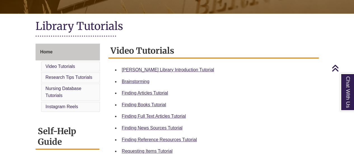
scroll to position [114, 0]
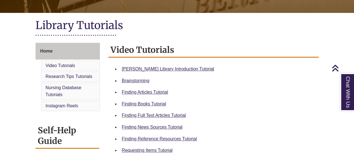
click at [170, 66] on div "Berntsen Library Introduction Tutorial" at bounding box center [218, 68] width 192 height 7
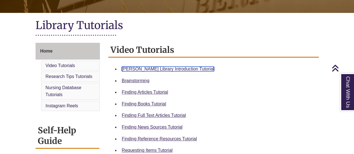
click at [164, 69] on link "Berntsen Library Introduction Tutorial" at bounding box center [168, 69] width 92 height 5
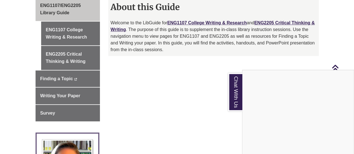
scroll to position [160, 0]
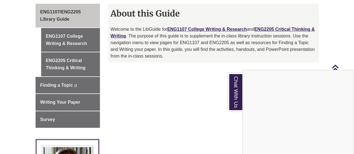
click at [74, 34] on div "Chat With Us" at bounding box center [177, 77] width 354 height 154
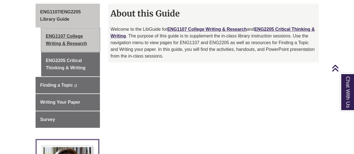
click at [74, 30] on link "ENG1107 College Writing & Research" at bounding box center [70, 40] width 59 height 24
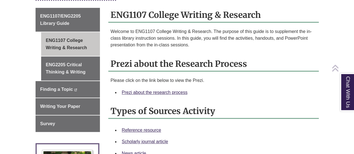
scroll to position [157, 0]
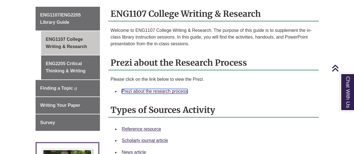
click at [166, 89] on link "Prezi about the research process" at bounding box center [155, 91] width 66 height 5
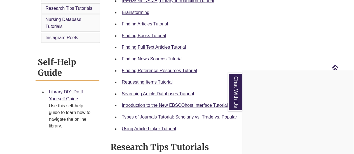
scroll to position [187, 0]
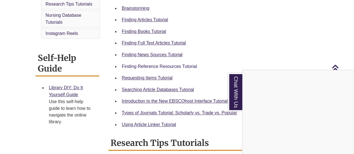
click at [177, 65] on div "Chat With Us" at bounding box center [177, 77] width 354 height 154
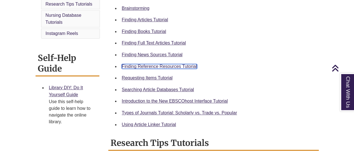
click at [148, 67] on link "Finding Reference Resources Tutorial" at bounding box center [159, 66] width 75 height 5
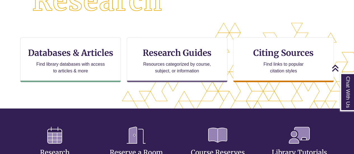
scroll to position [164, 0]
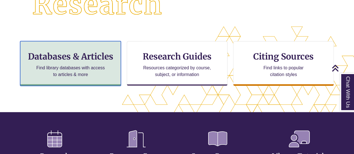
click at [78, 57] on h3 "Databases & Articles" at bounding box center [70, 56] width 91 height 11
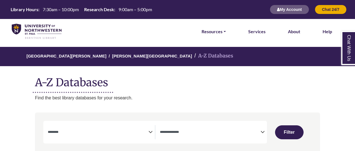
select select "Database Subject Filter"
select select "Database Types Filter"
select select "Database Subject Filter"
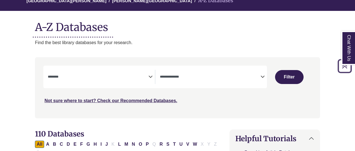
scroll to position [70, 0]
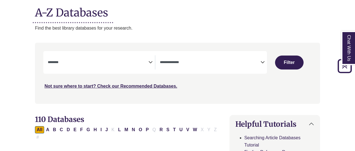
click at [104, 61] on textarea "Search" at bounding box center [98, 63] width 101 height 4
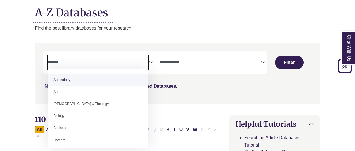
click at [107, 61] on textarea "Search" at bounding box center [98, 63] width 101 height 4
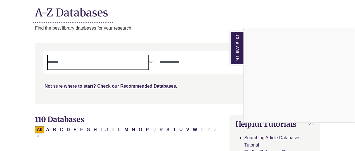
click at [207, 65] on div "Chat With Us" at bounding box center [177, 75] width 355 height 151
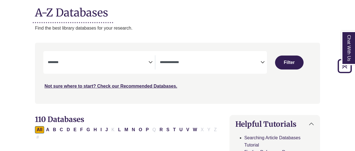
click at [213, 65] on span "Search filters" at bounding box center [210, 62] width 101 height 14
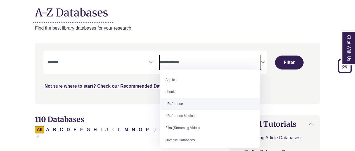
select select "*****"
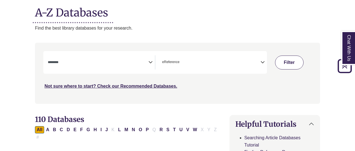
click at [293, 60] on button "Filter" at bounding box center [289, 63] width 29 height 14
select select "Database Subject Filter"
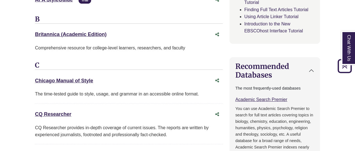
scroll to position [239, 0]
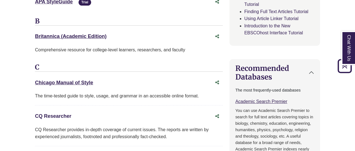
click at [57, 114] on link "CQ Researcher This link opens in a new window" at bounding box center [53, 117] width 36 height 6
click at [313, 4] on div "Effective Keyword Searching Tutorial" at bounding box center [279, 1] width 70 height 14
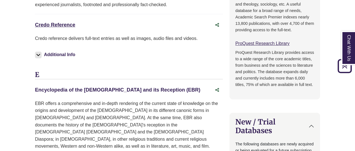
click at [116, 87] on link "Encyclopedia of the Bible and its Reception (EBR) This link opens in a new wind…" at bounding box center [117, 90] width 165 height 6
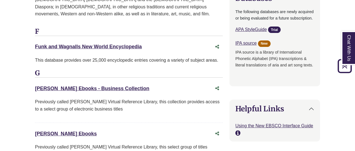
scroll to position [558, 0]
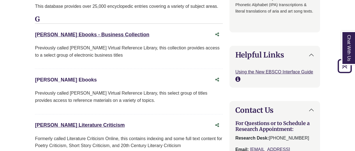
click at [57, 77] on link "Gale Ebooks This link opens in a new window" at bounding box center [66, 80] width 62 height 6
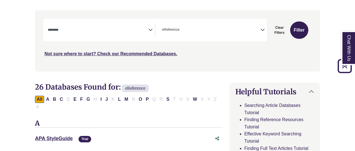
scroll to position [72, 0]
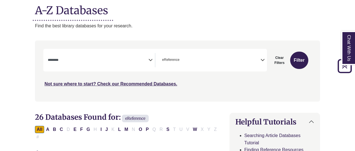
click at [250, 61] on span "× eReference" at bounding box center [210, 60] width 101 height 14
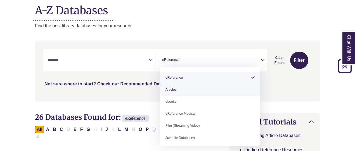
select select "*****"
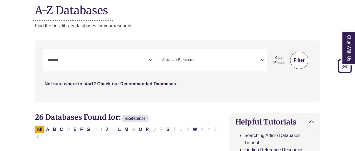
click at [304, 55] on button "Filter" at bounding box center [299, 60] width 18 height 17
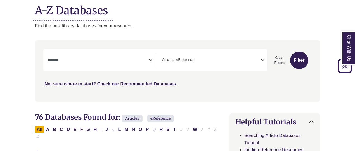
click at [143, 58] on span "Search filters" at bounding box center [98, 59] width 101 height 5
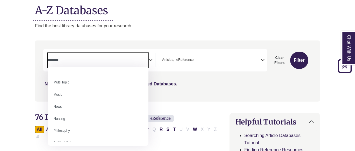
scroll to position [371, 0]
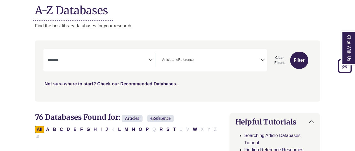
click at [299, 59] on button "Filter" at bounding box center [299, 60] width 18 height 17
select select "Database Subject Filter"
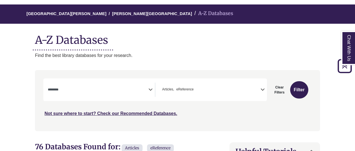
scroll to position [0, 0]
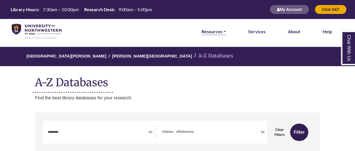
click at [209, 32] on link "Resources" at bounding box center [214, 31] width 24 height 7
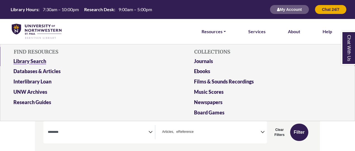
click at [35, 61] on link "Library Search" at bounding box center [87, 62] width 156 height 10
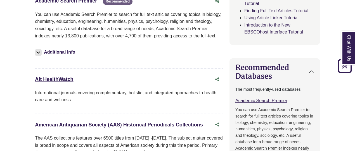
scroll to position [224, 0]
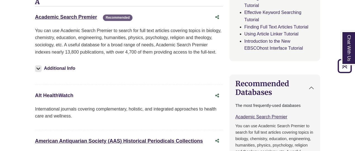
click at [53, 93] on link "Alt HealthWatch This link opens in a new window" at bounding box center [54, 96] width 38 height 6
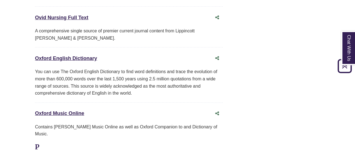
scroll to position [2957, 8]
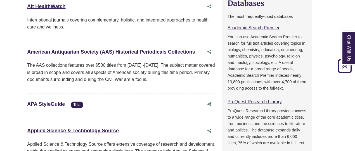
scroll to position [0, 8]
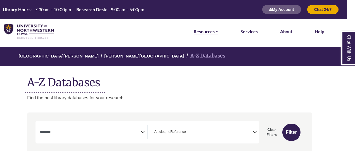
click at [204, 31] on link "Resources" at bounding box center [206, 31] width 24 height 7
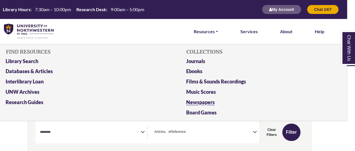
click at [195, 100] on link "Newspapers" at bounding box center [260, 103] width 156 height 10
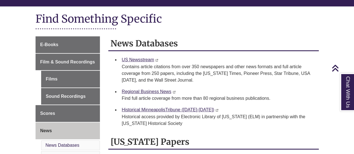
scroll to position [62, 0]
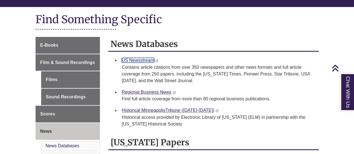
click at [131, 58] on link "US Newsstream" at bounding box center [138, 60] width 32 height 5
